Goal: Task Accomplishment & Management: Manage account settings

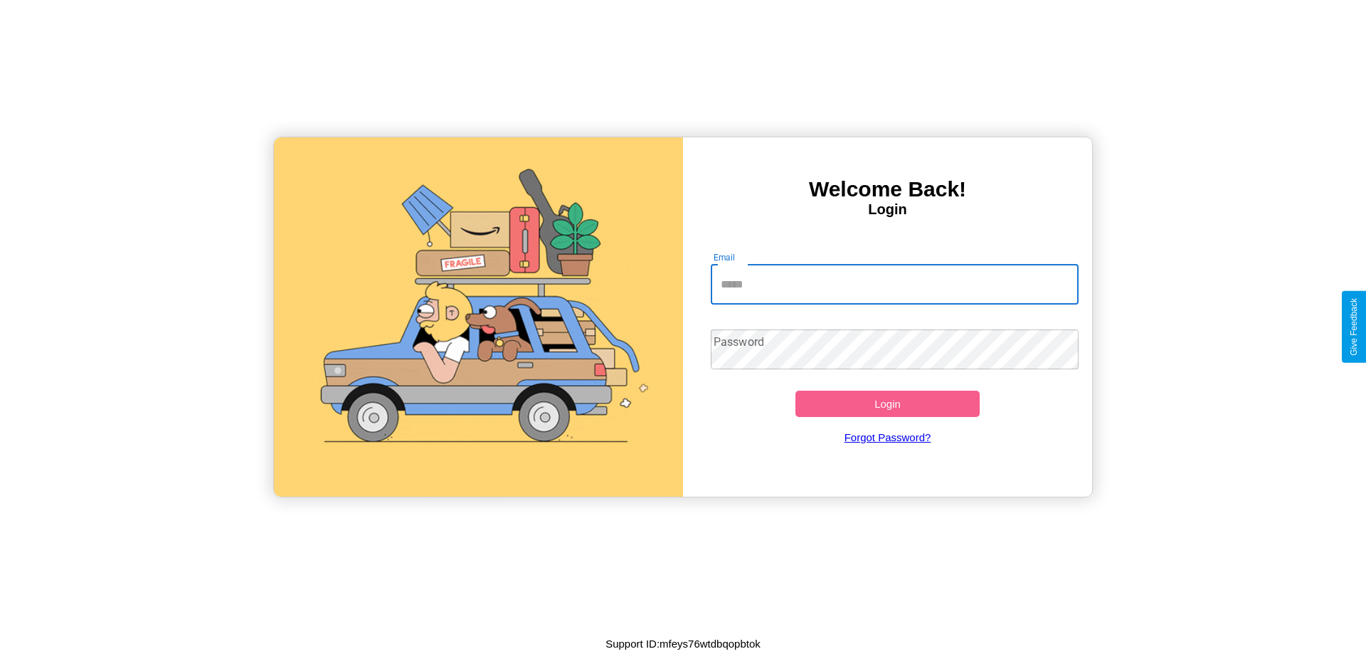
click at [894, 284] on input "Email" at bounding box center [895, 285] width 369 height 40
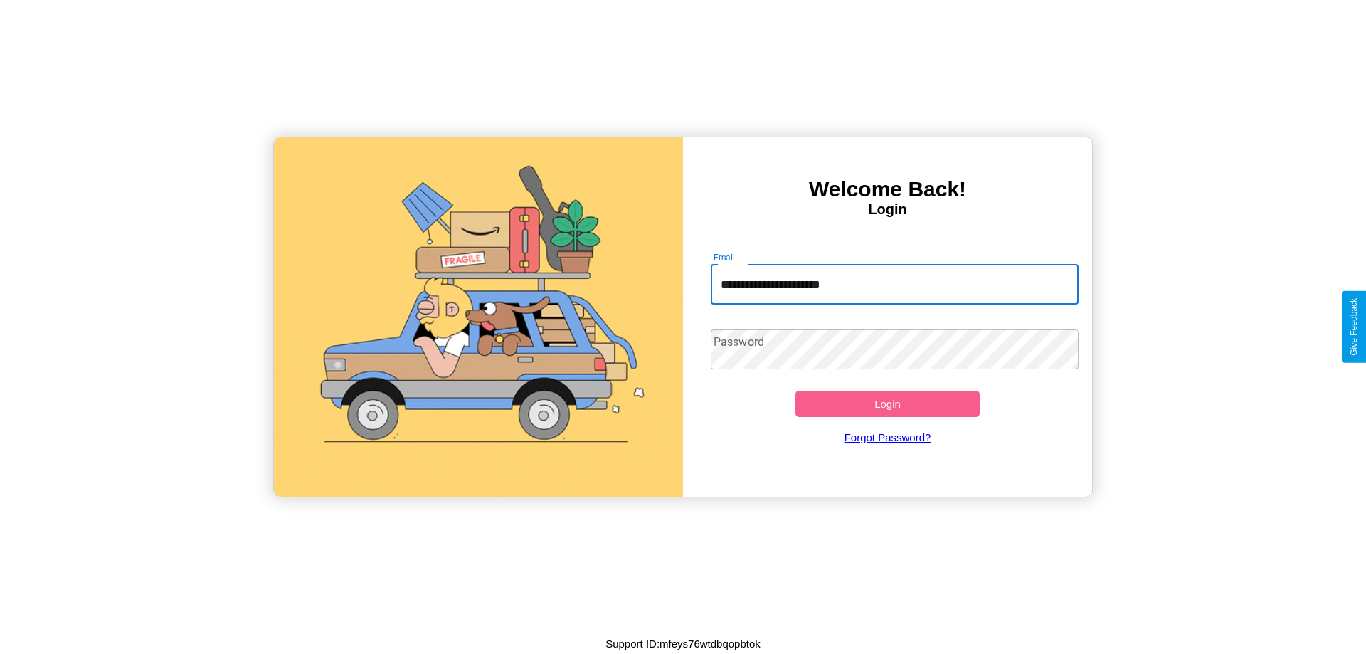
type input "**********"
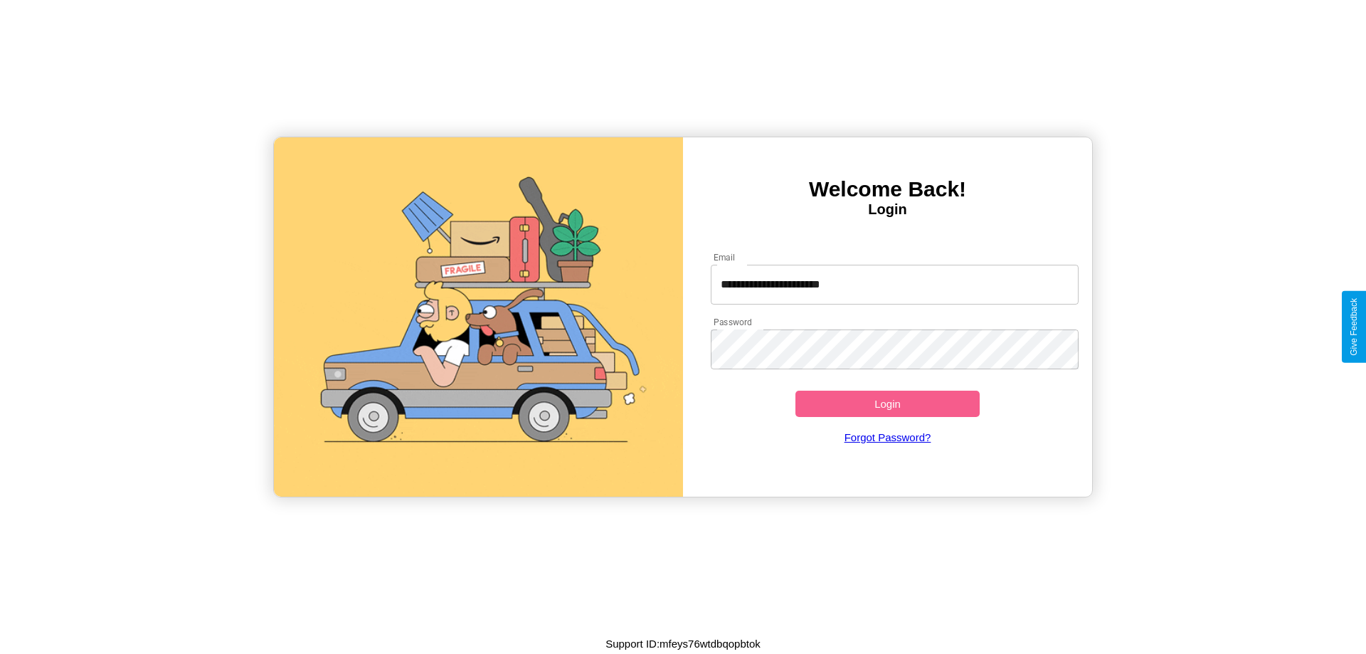
click at [887, 403] on button "Login" at bounding box center [887, 404] width 184 height 26
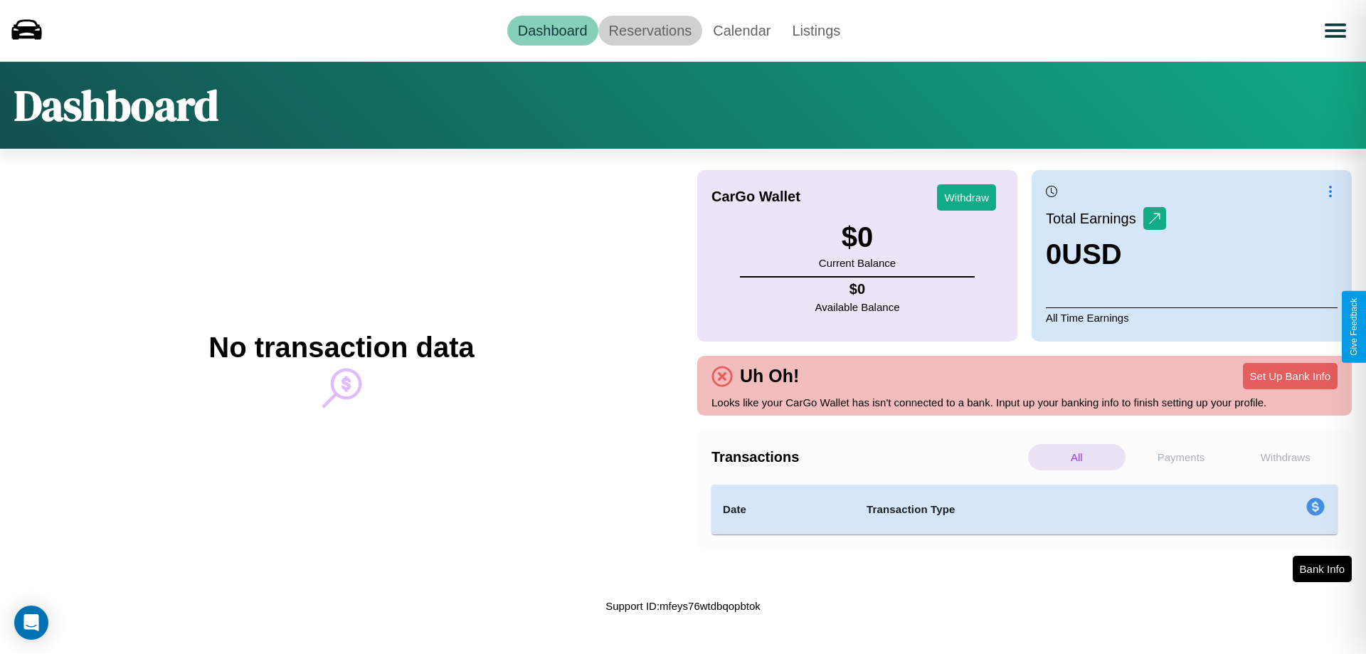
click at [650, 30] on link "Reservations" at bounding box center [650, 31] width 105 height 30
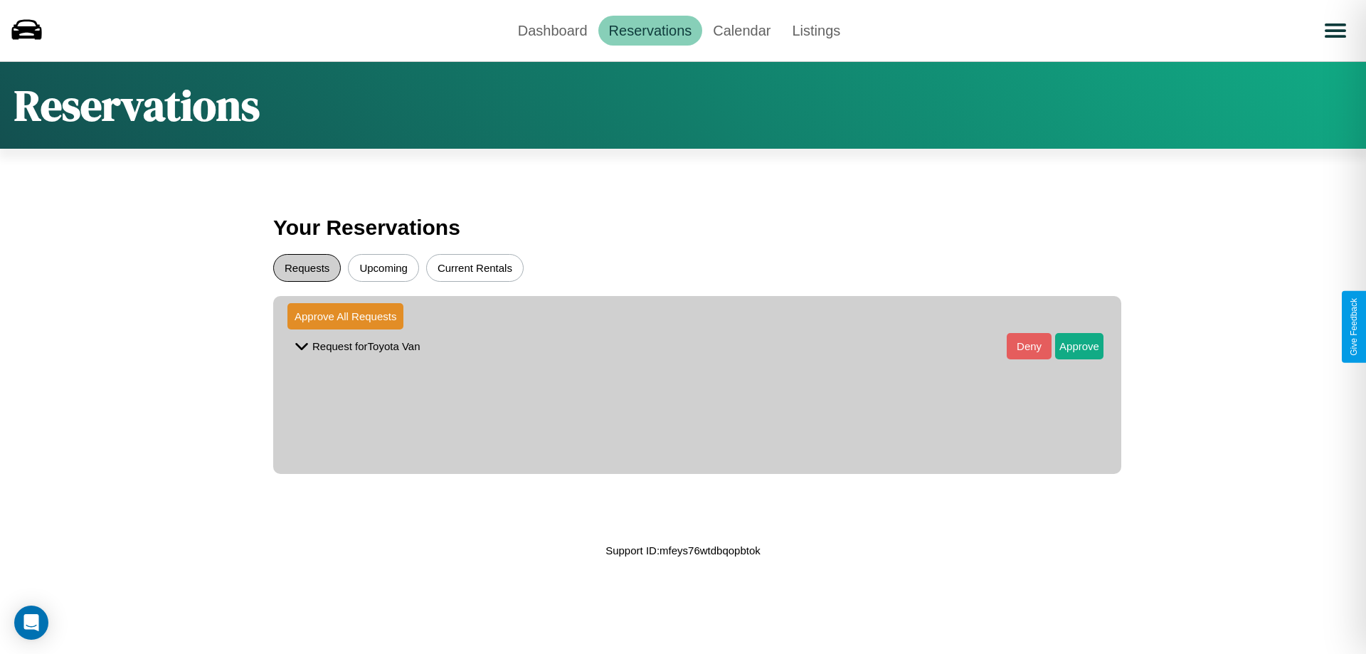
click at [307, 268] on button "Requests" at bounding box center [307, 268] width 68 height 28
click at [1069, 346] on button "Approve" at bounding box center [1079, 346] width 48 height 26
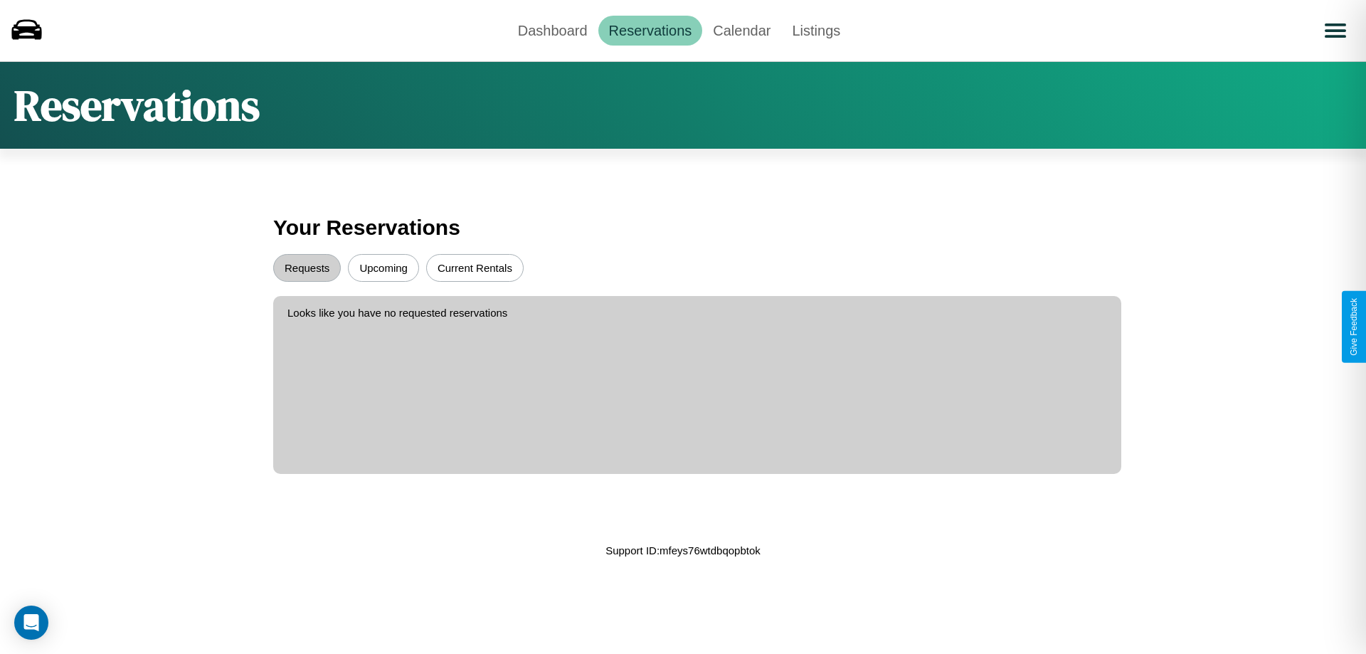
click at [384, 268] on button "Upcoming" at bounding box center [383, 268] width 71 height 28
click at [475, 268] on button "Current Rentals" at bounding box center [474, 268] width 97 height 28
click at [741, 30] on link "Calendar" at bounding box center [741, 31] width 79 height 30
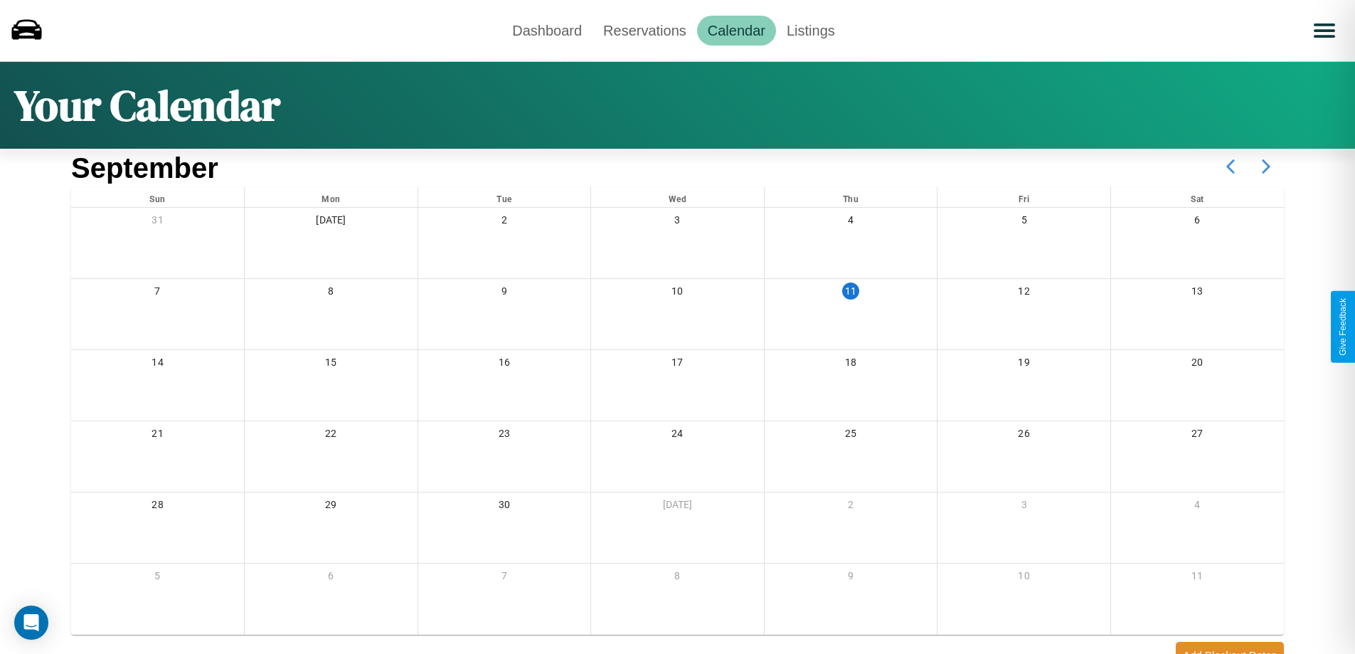
click at [1266, 166] on icon at bounding box center [1267, 167] width 36 height 36
click at [547, 30] on link "Dashboard" at bounding box center [547, 31] width 91 height 30
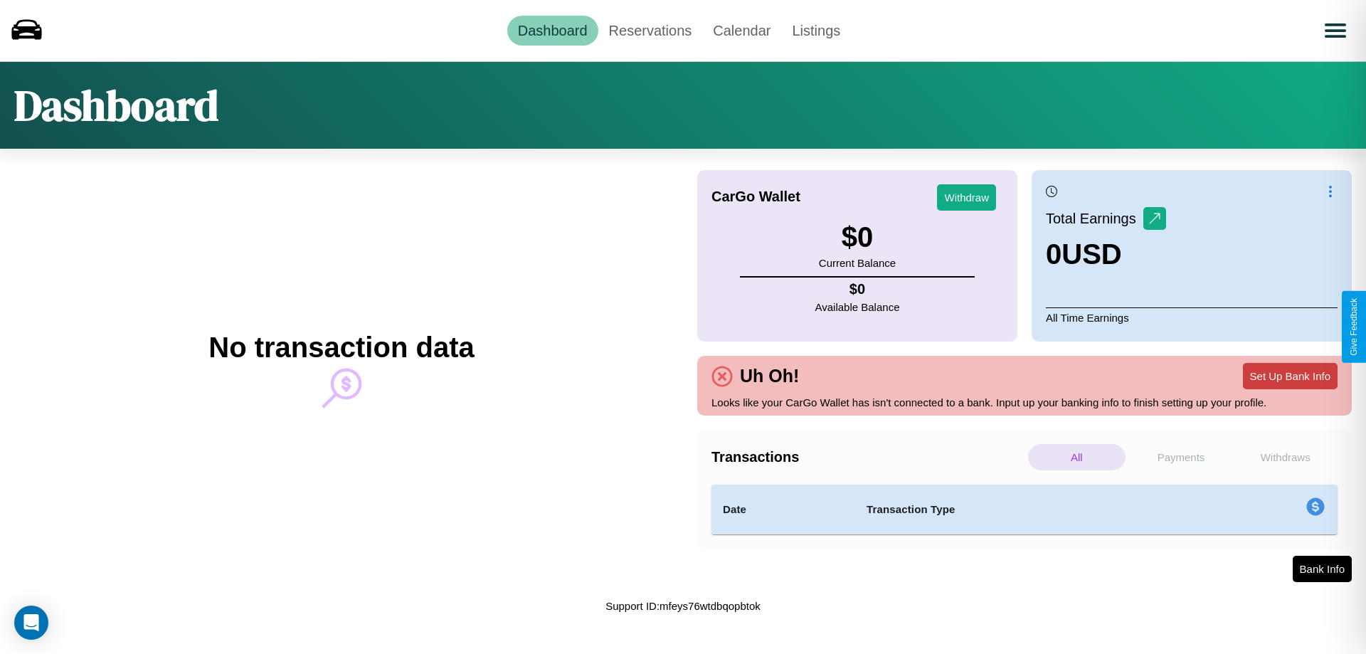
click at [1290, 376] on button "Set Up Bank Info" at bounding box center [1290, 376] width 95 height 26
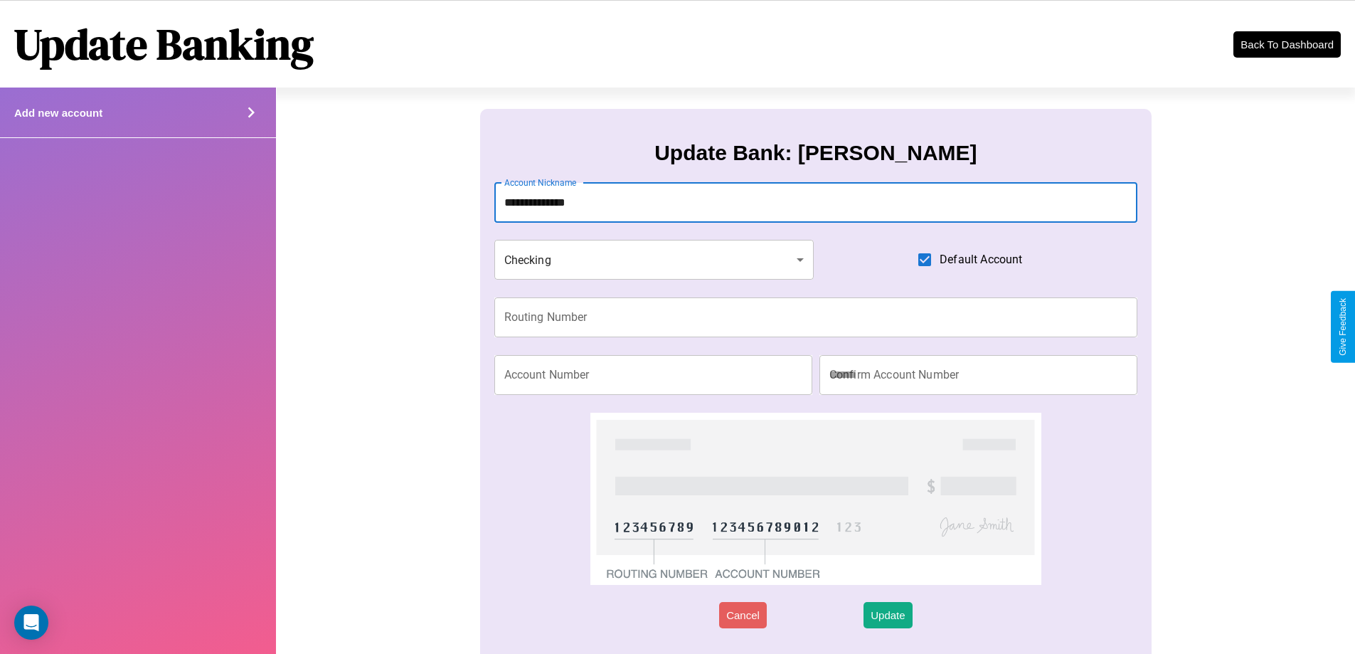
type input "**********"
